Goal: Task Accomplishment & Management: Use online tool/utility

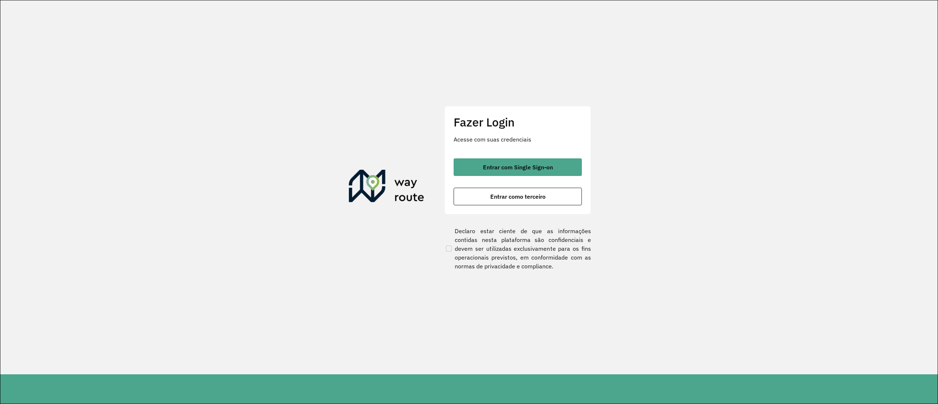
click at [497, 156] on div "Fazer Login Acesse com suas credenciais Entrar com Single Sign-on Entrar como t…" at bounding box center [518, 160] width 147 height 108
click at [496, 158] on button "Entrar com Single Sign-on" at bounding box center [518, 167] width 128 height 18
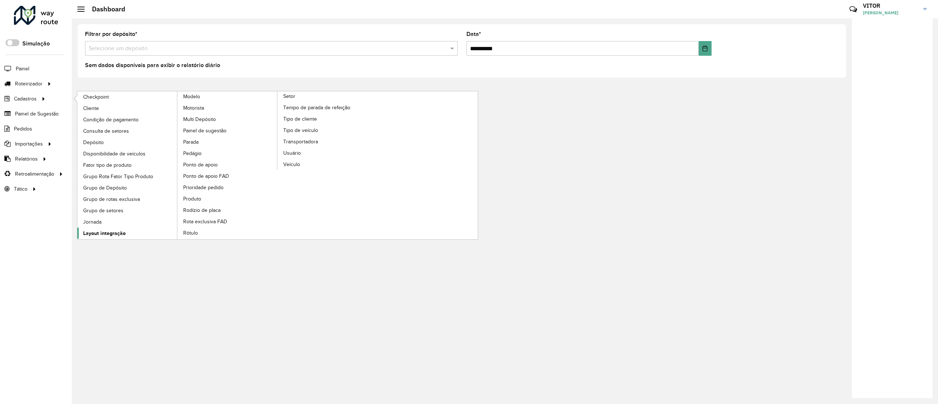
click at [96, 232] on span "Layout integração" at bounding box center [104, 233] width 43 height 8
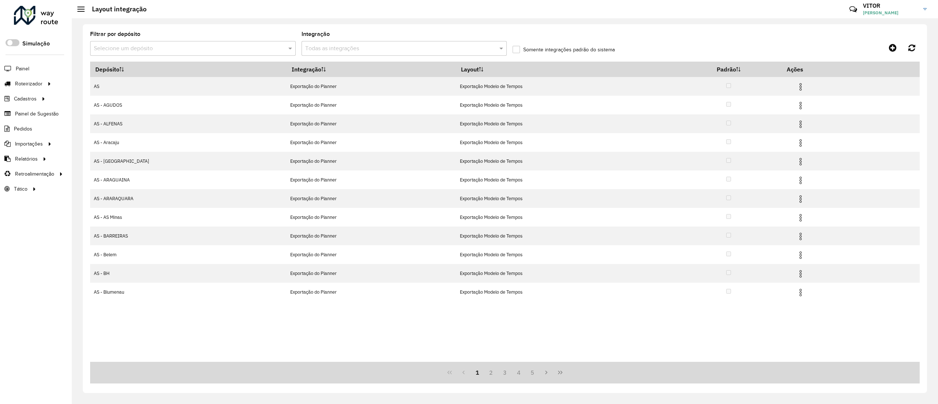
click at [159, 54] on div "Selecione um depósito" at bounding box center [193, 48] width 206 height 15
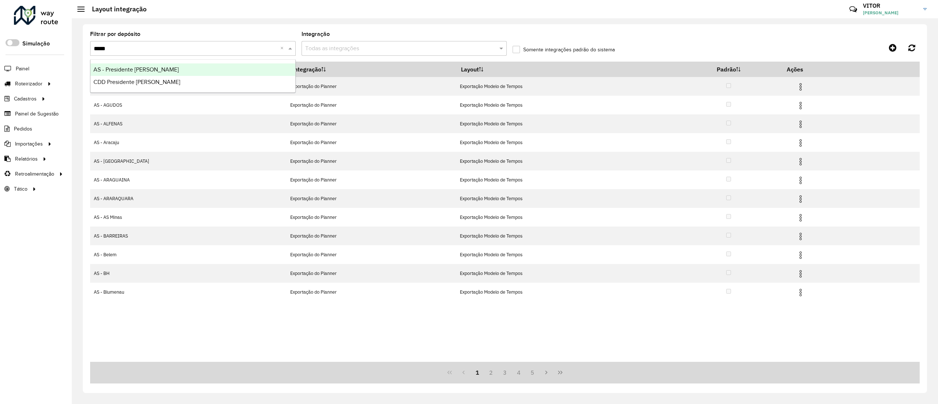
type input "******"
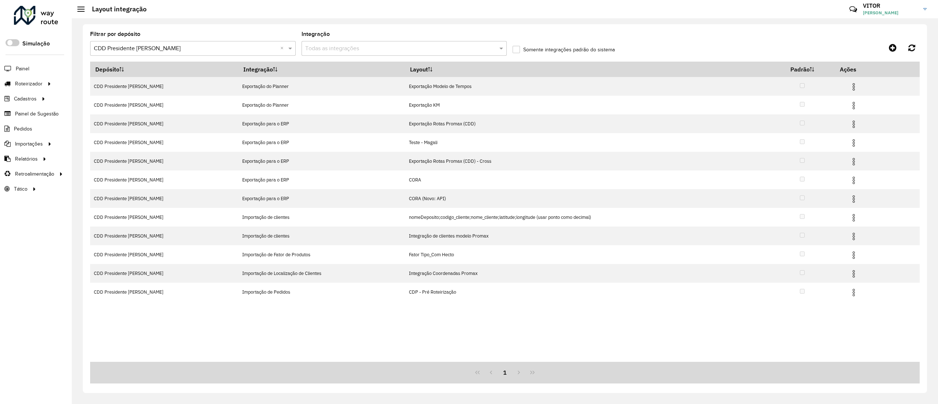
click at [386, 49] on input "text" at bounding box center [397, 48] width 184 height 9
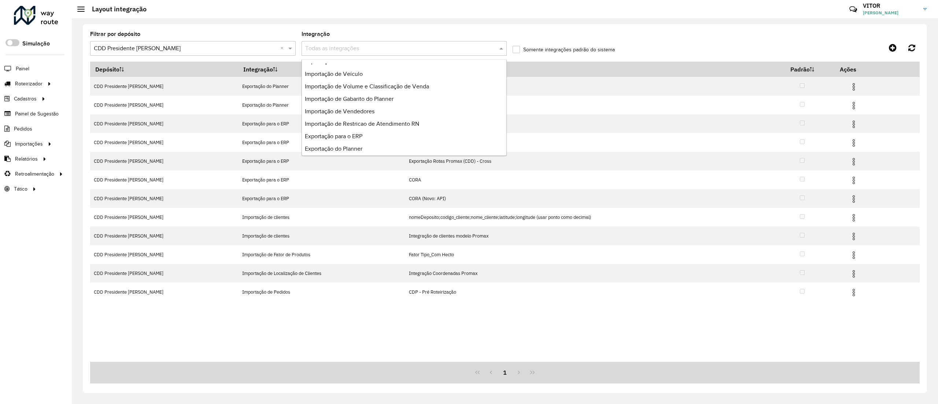
scroll to position [86, 0]
click at [369, 73] on div "Importação de Veículo" at bounding box center [404, 70] width 205 height 12
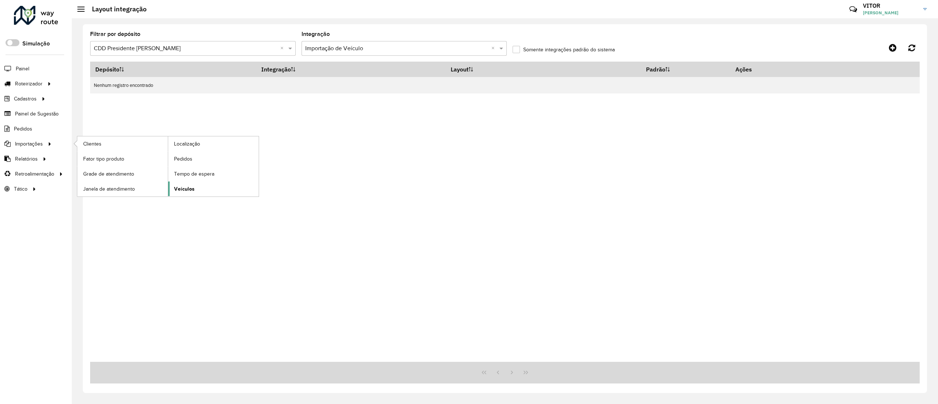
click at [172, 185] on link "Veículos" at bounding box center [213, 188] width 91 height 15
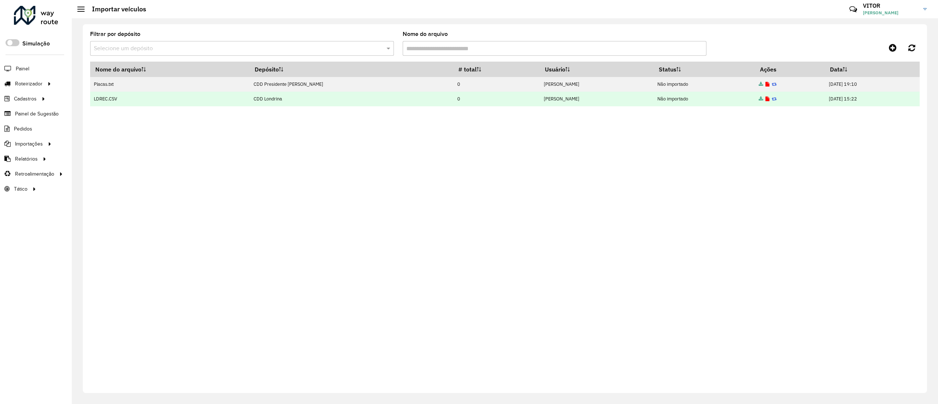
click at [759, 98] on icon at bounding box center [761, 99] width 4 height 5
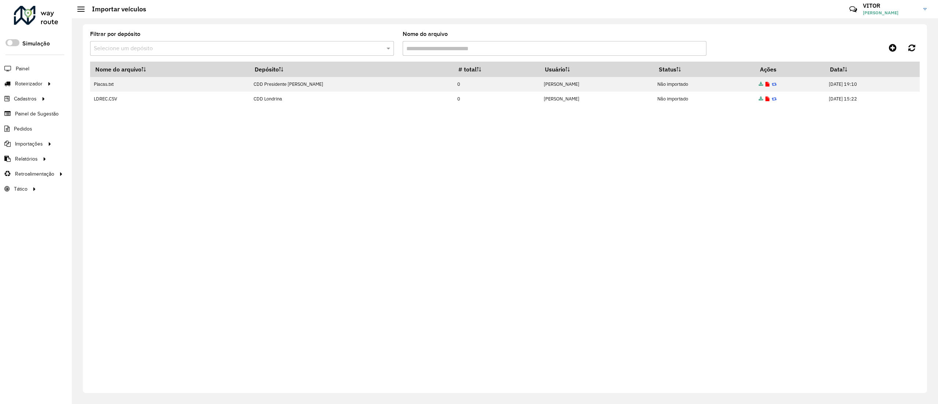
click at [147, 187] on div "Nome do arquivo Depósito # total Usuário Status Ações Data Placas.txt CDD Presi…" at bounding box center [505, 223] width 830 height 322
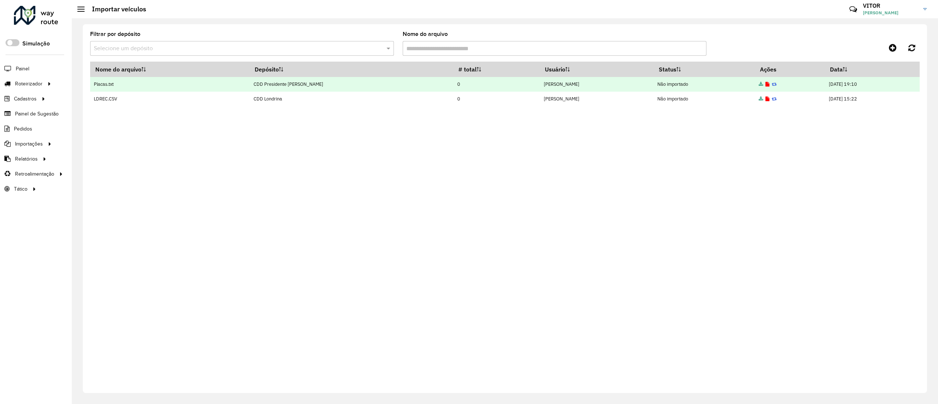
click at [766, 83] on icon at bounding box center [768, 84] width 4 height 5
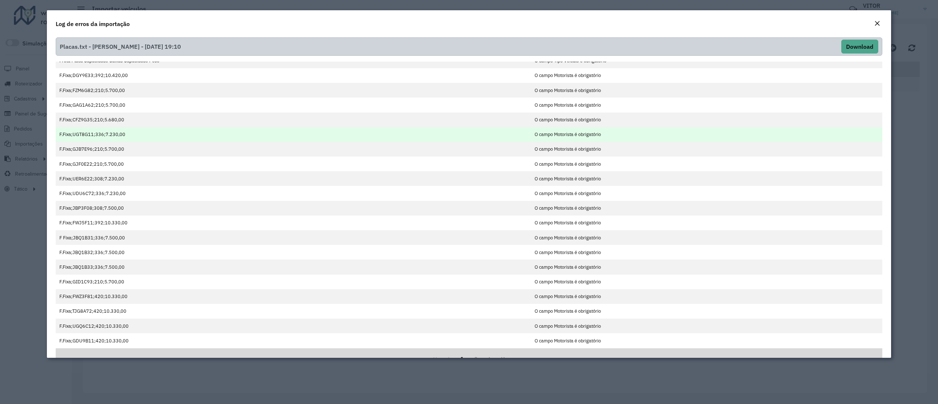
scroll to position [21, 0]
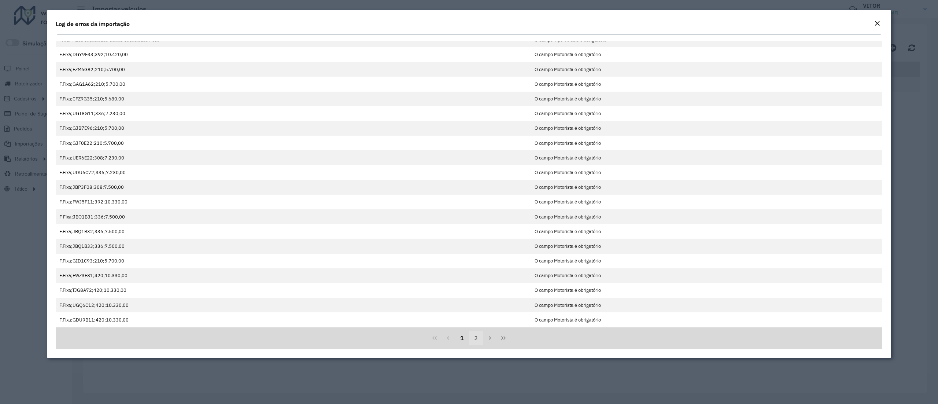
click at [469, 342] on button "2" at bounding box center [476, 338] width 14 height 14
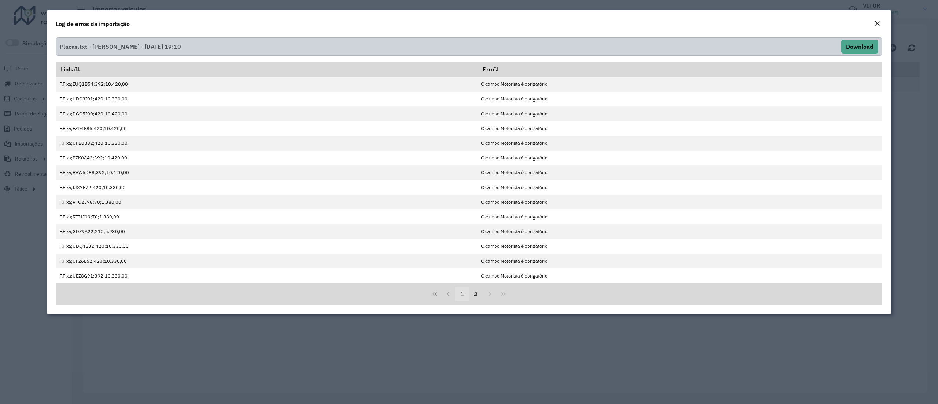
click at [463, 301] on button "1" at bounding box center [462, 294] width 14 height 14
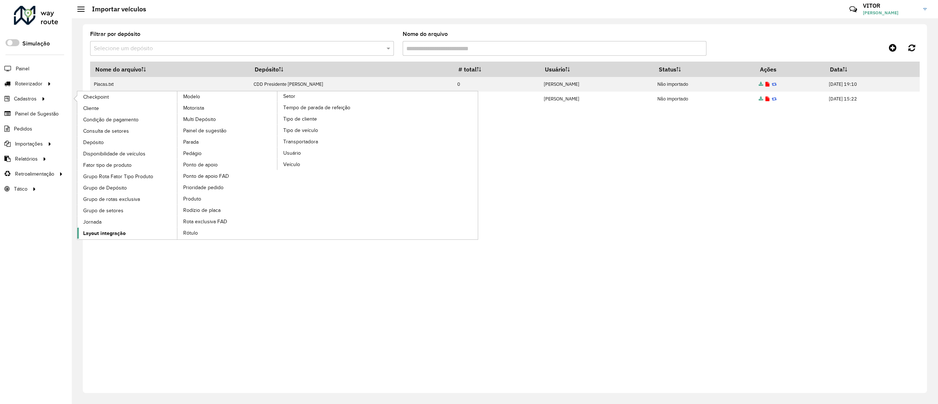
click at [118, 234] on span "Layout integração" at bounding box center [104, 233] width 43 height 8
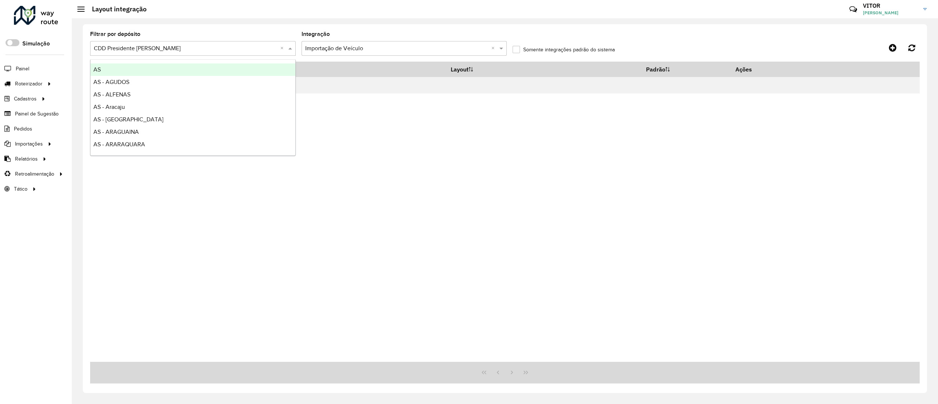
click at [236, 54] on div "Selecione um depósito × CDD Presidente [PERSON_NAME] ×" at bounding box center [193, 48] width 206 height 15
click at [279, 45] on div at bounding box center [193, 48] width 206 height 9
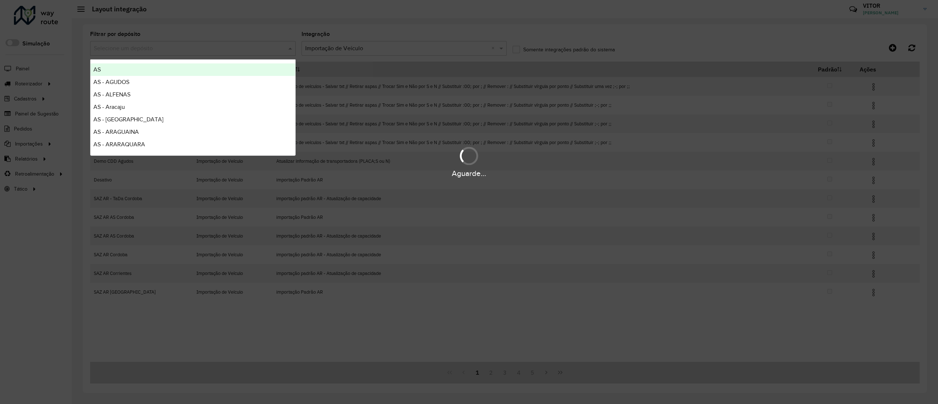
click at [462, 296] on div "Aguarde..." at bounding box center [469, 202] width 938 height 404
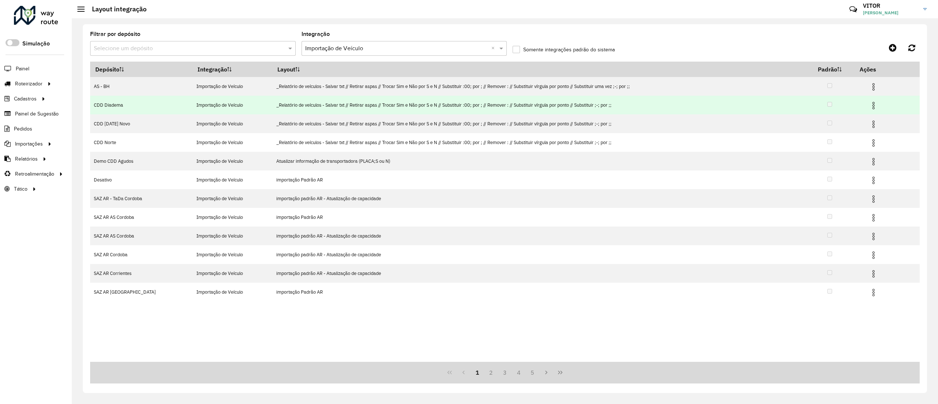
click at [875, 107] on img at bounding box center [873, 105] width 9 height 9
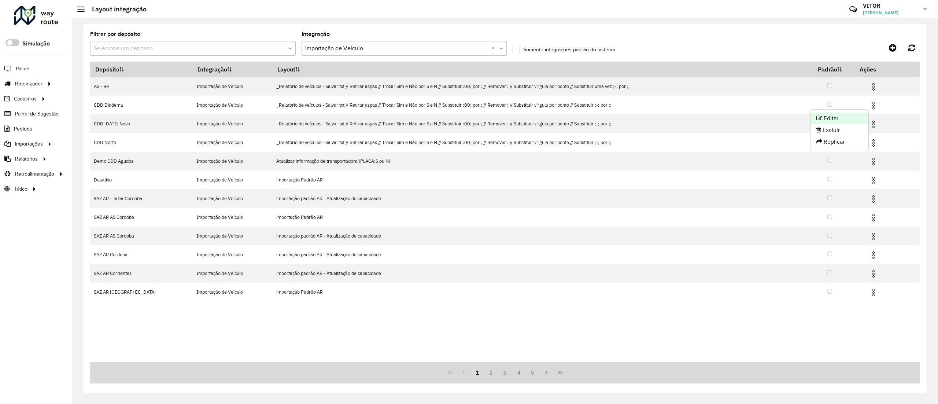
click at [842, 119] on li "Editar" at bounding box center [840, 119] width 58 height 12
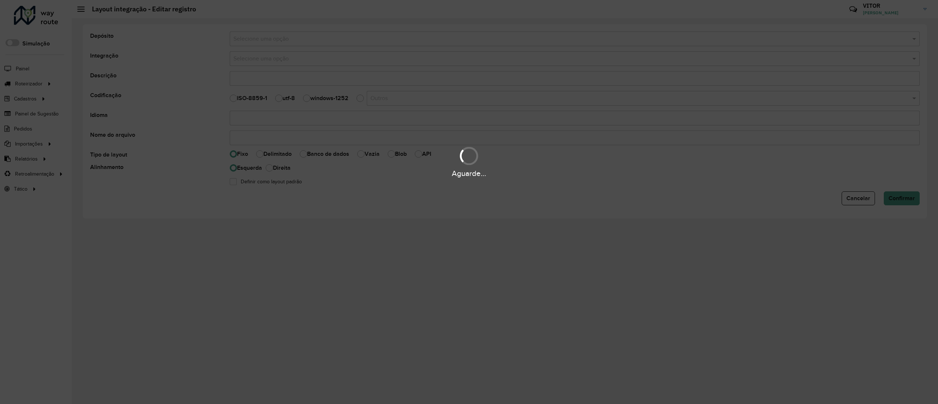
select select
type input "**********"
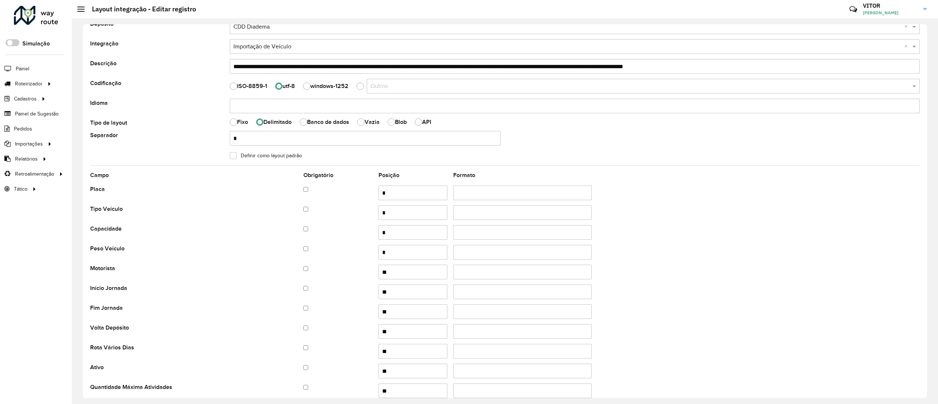
scroll to position [11, 0]
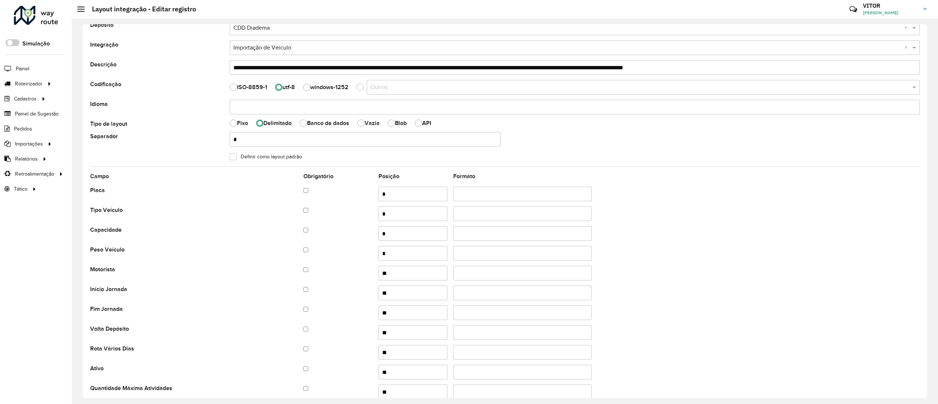
drag, startPoint x: 294, startPoint y: 208, endPoint x: 55, endPoint y: 292, distance: 253.1
click at [55, 292] on div "Roteirizador AmbevTech Simulação Painel Roteirizador Entregas Cadastros Checkpo…" at bounding box center [36, 202] width 72 height 404
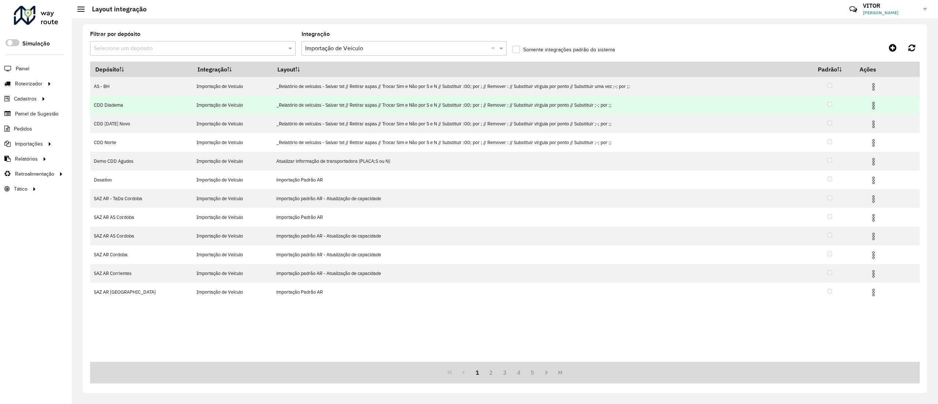
click at [870, 106] on img at bounding box center [873, 105] width 9 height 9
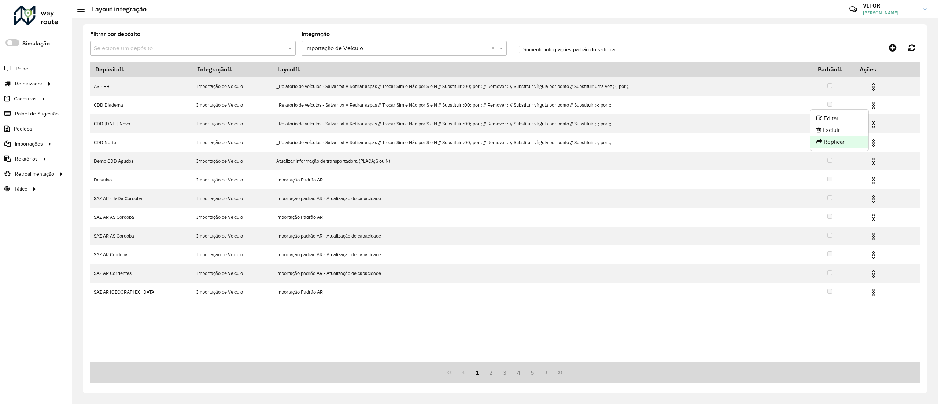
click at [851, 140] on li "Replicar" at bounding box center [840, 142] width 58 height 12
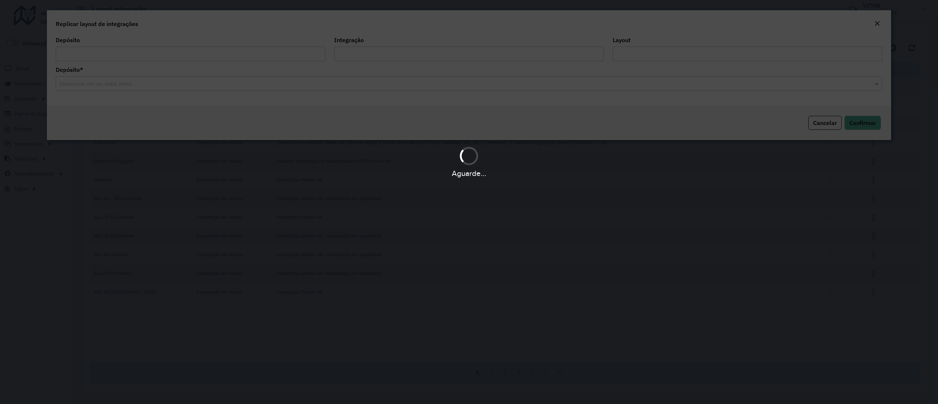
type input "**********"
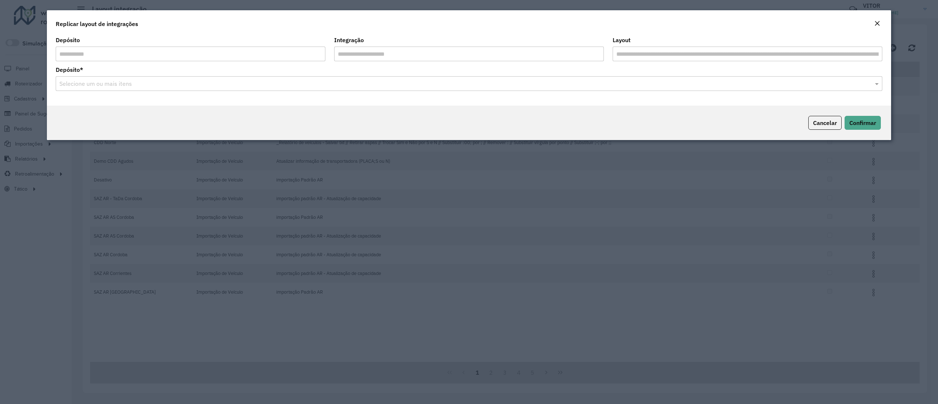
click at [262, 51] on input "**********" at bounding box center [191, 54] width 270 height 15
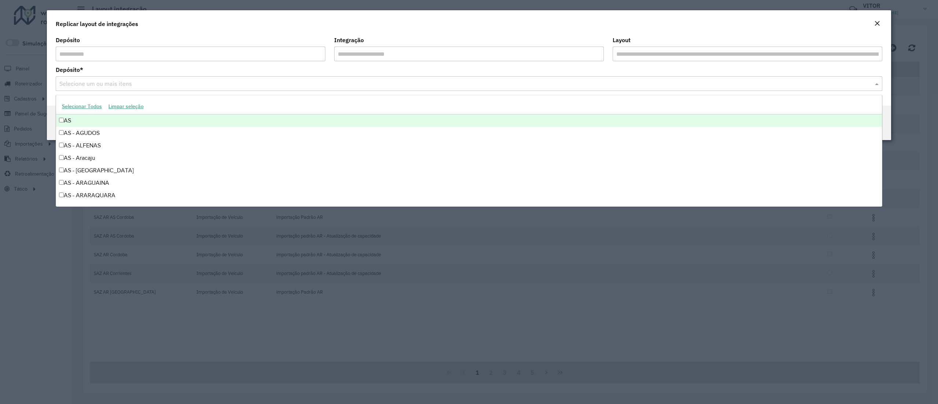
click at [509, 80] on input "text" at bounding box center [466, 84] width 816 height 9
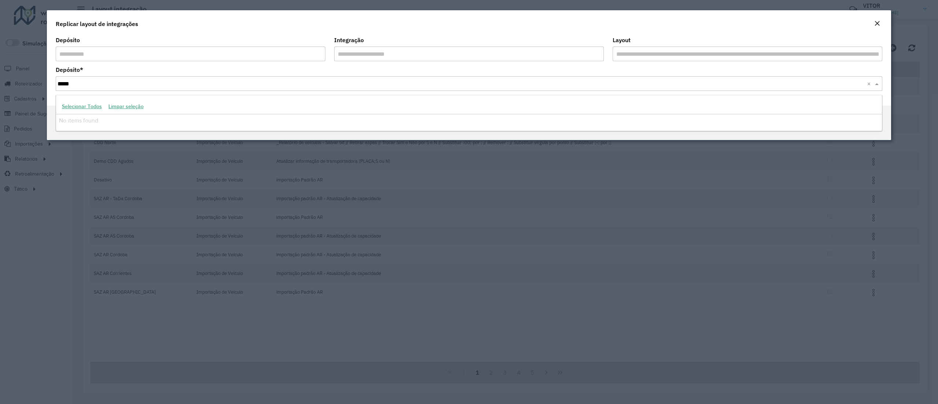
type input "****"
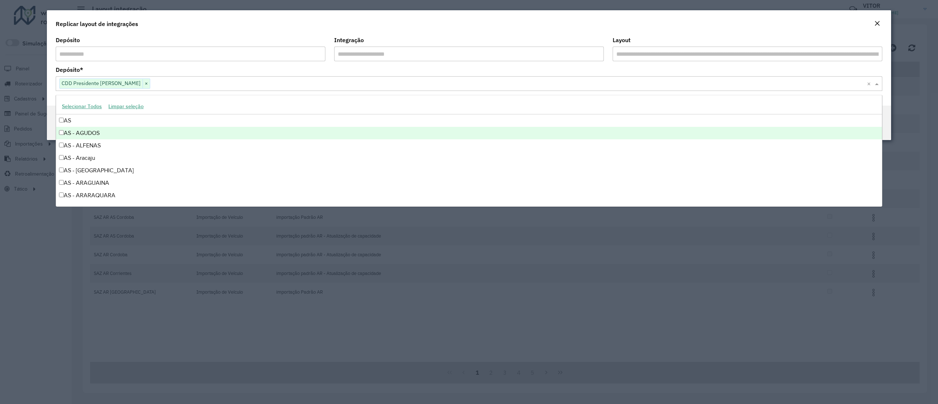
click at [550, 81] on input "text" at bounding box center [508, 84] width 717 height 9
click at [616, 64] on formly-field "**********" at bounding box center [747, 52] width 279 height 30
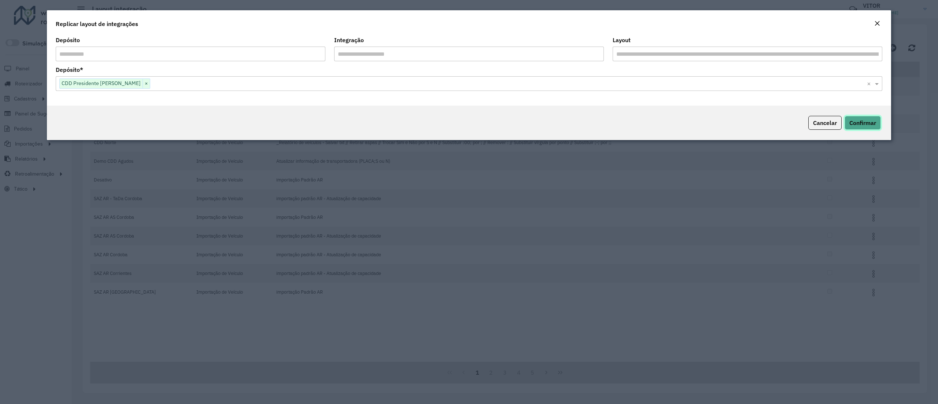
click at [863, 129] on button "Confirmar" at bounding box center [863, 123] width 36 height 14
